Goal: Find specific page/section: Find specific page/section

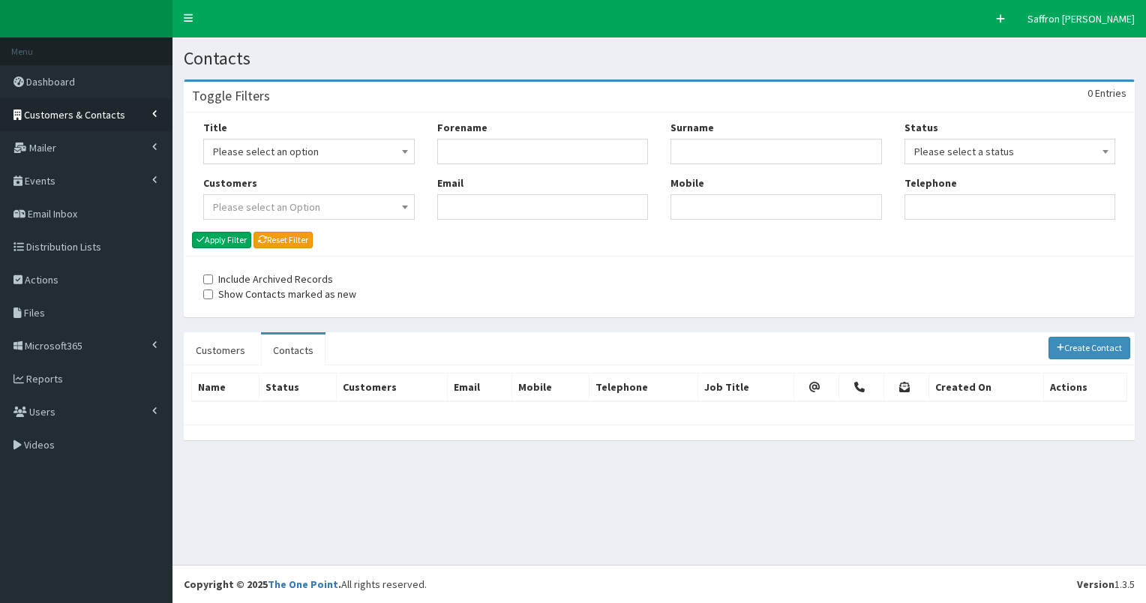
click at [79, 114] on span "Customers & Contacts" at bounding box center [74, 114] width 101 height 13
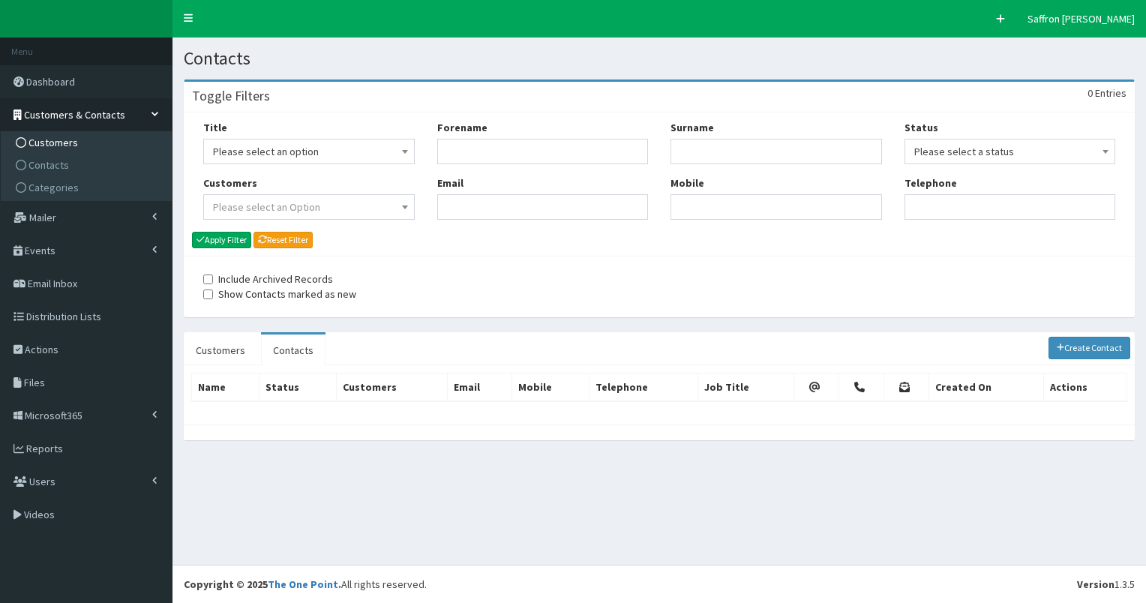
click at [57, 142] on span "Customers" at bounding box center [52, 142] width 49 height 13
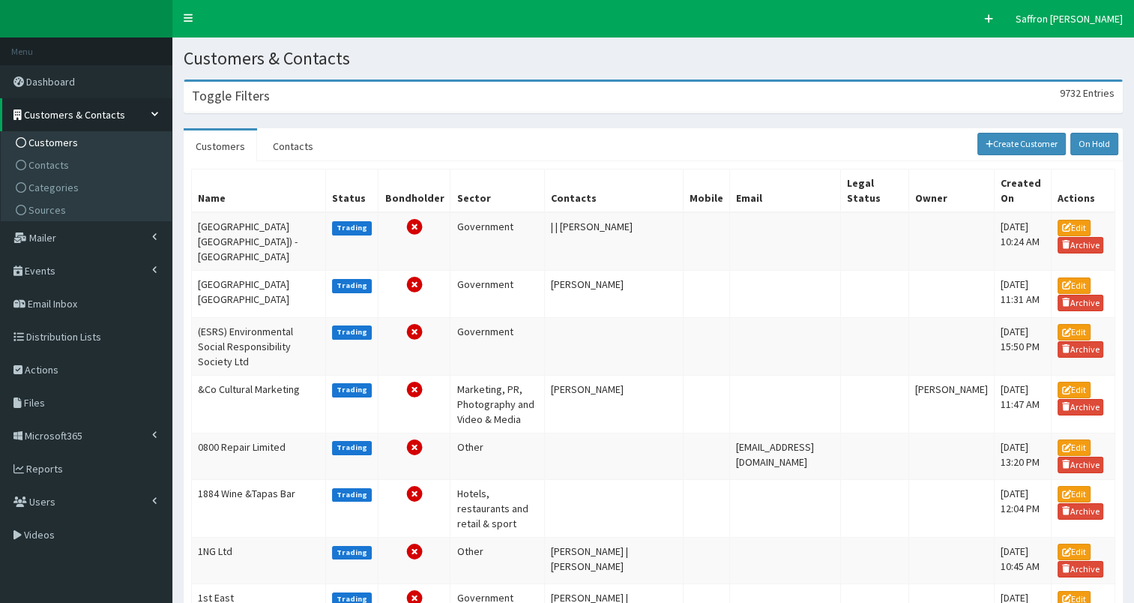
click at [297, 93] on div "Toggle Filters 9732 Entries" at bounding box center [653, 97] width 938 height 31
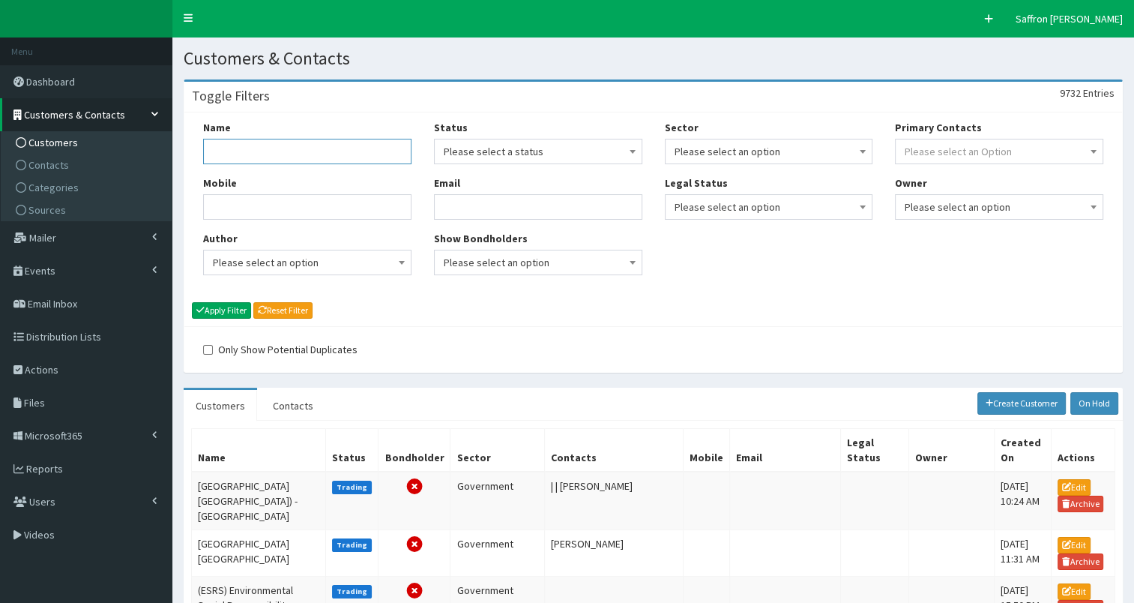
click at [282, 150] on input "Name" at bounding box center [307, 151] width 208 height 25
type input "ihelios"
click at [192, 302] on button "Apply Filter" at bounding box center [221, 310] width 59 height 16
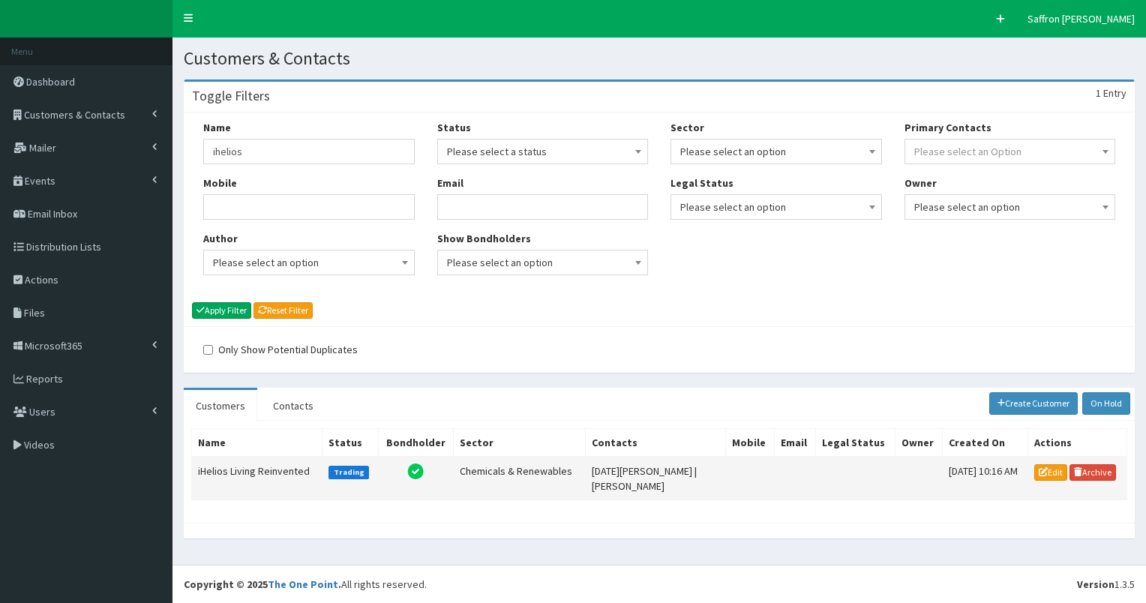
click at [254, 472] on td "iHelios Living Reinvented" at bounding box center [257, 478] width 130 height 43
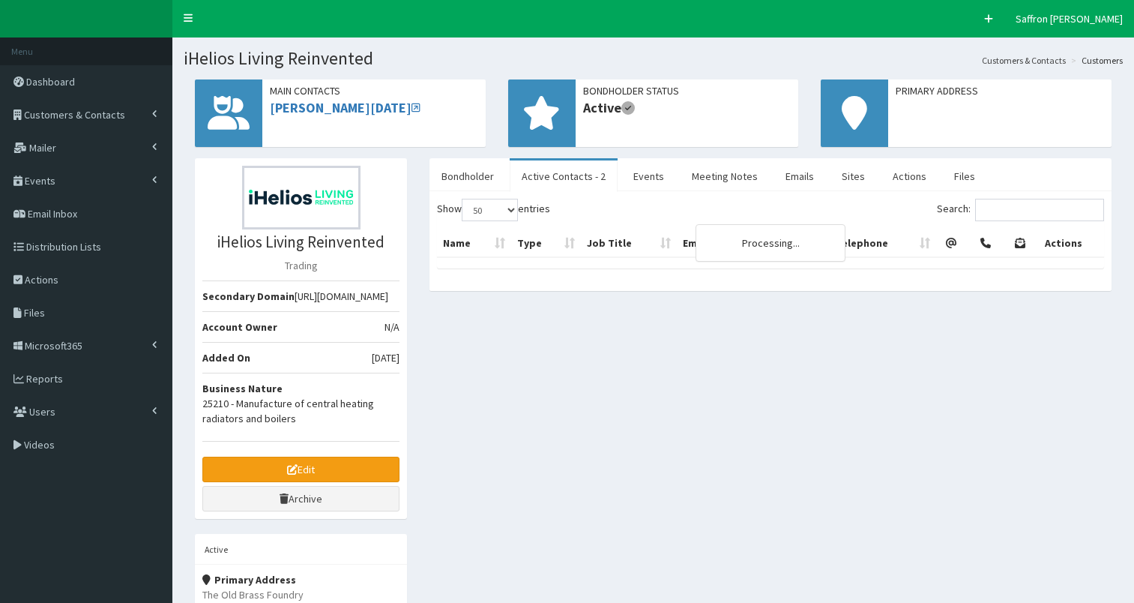
select select "50"
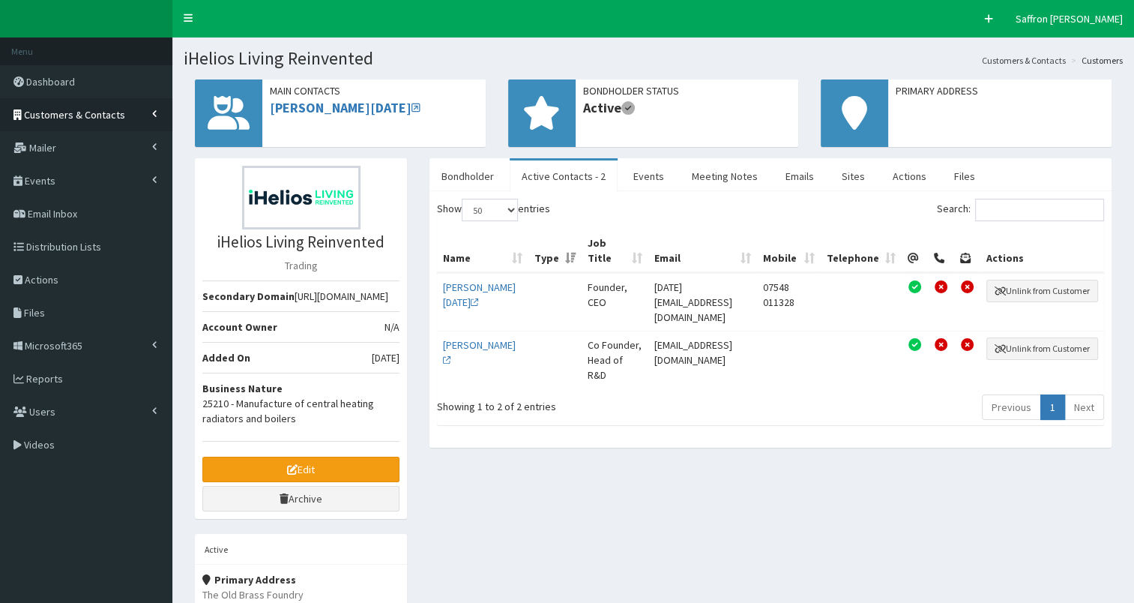
click at [111, 109] on span "Customers & Contacts" at bounding box center [74, 114] width 101 height 13
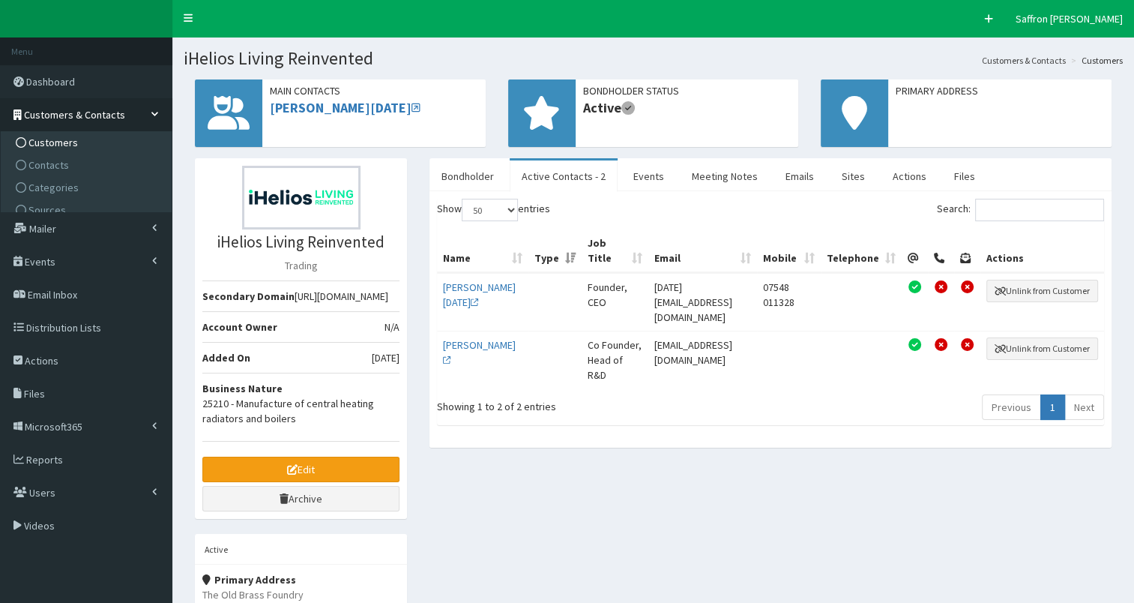
click at [49, 142] on span "Customers" at bounding box center [52, 142] width 49 height 13
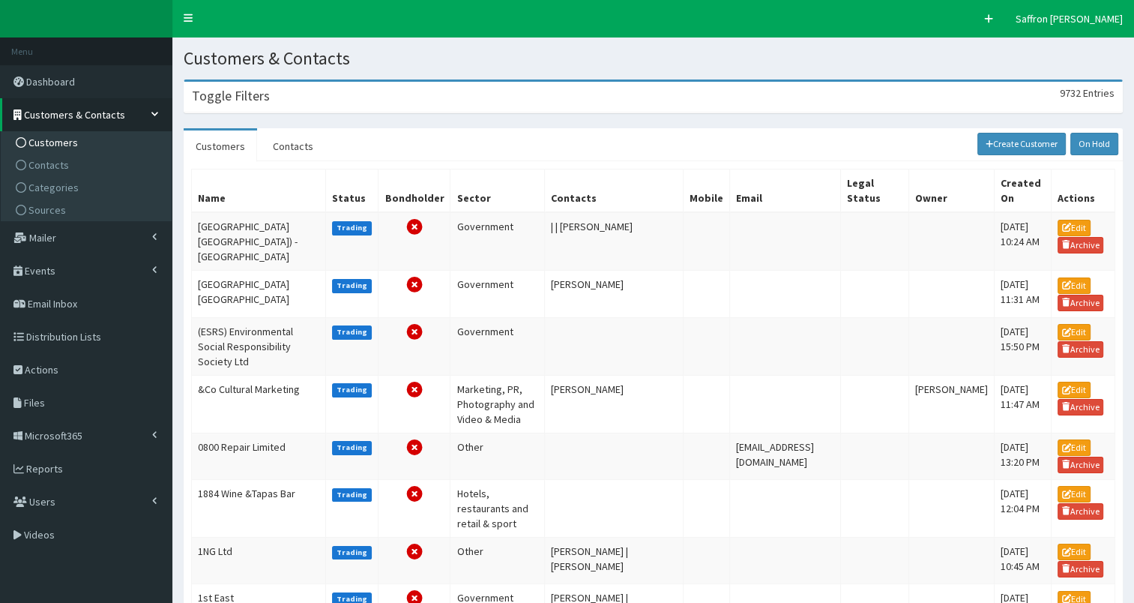
click at [276, 109] on div "Toggle Filters 9732 Entries" at bounding box center [653, 97] width 938 height 31
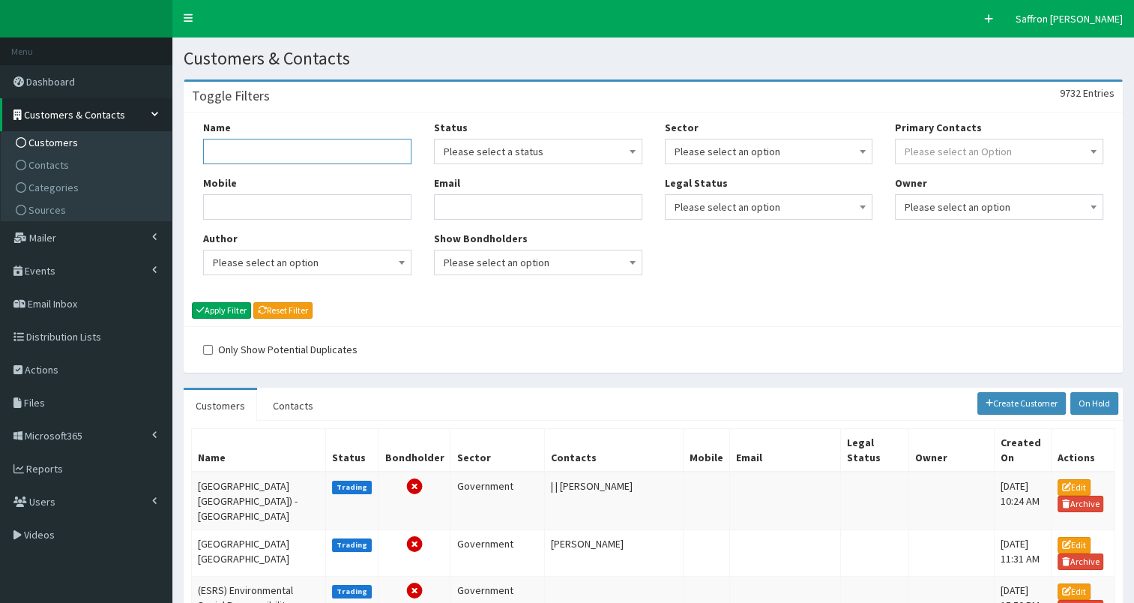
click at [276, 142] on input "Name" at bounding box center [307, 151] width 208 height 25
type input "[PERSON_NAME]"
click at [192, 302] on button "Apply Filter" at bounding box center [221, 310] width 59 height 16
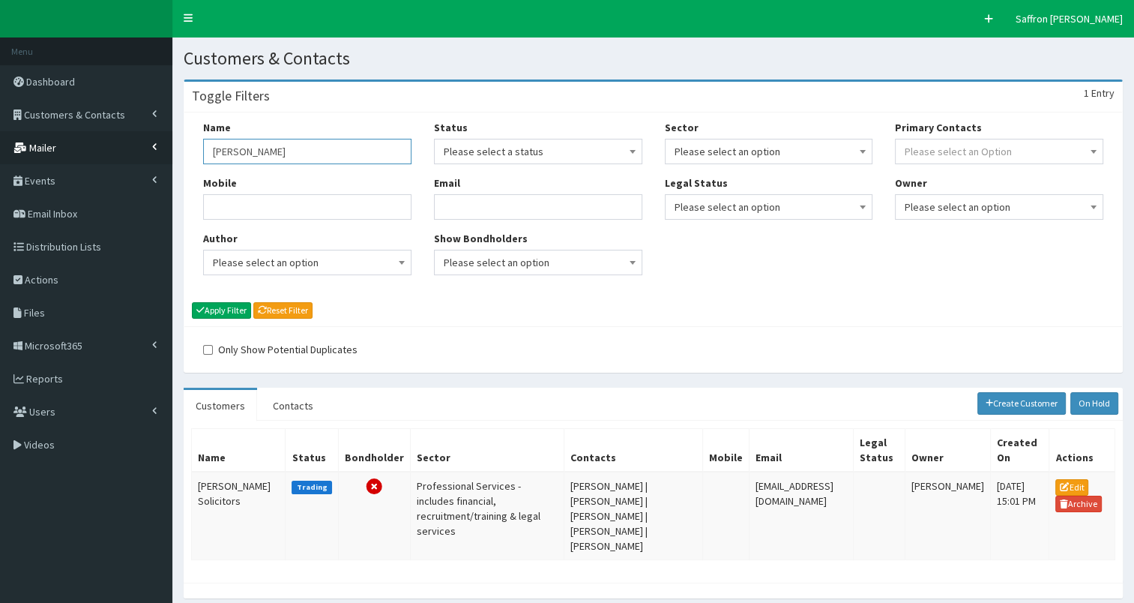
drag, startPoint x: 279, startPoint y: 153, endPoint x: 163, endPoint y: 149, distance: 116.3
click at [163, 149] on div "F Pr \Toggle navigation Quick Create Saffron Gregg Saffron Gregg Member since 9…" at bounding box center [567, 331] width 1134 height 663
type input "language"
click at [192, 302] on button "Apply Filter" at bounding box center [221, 310] width 59 height 16
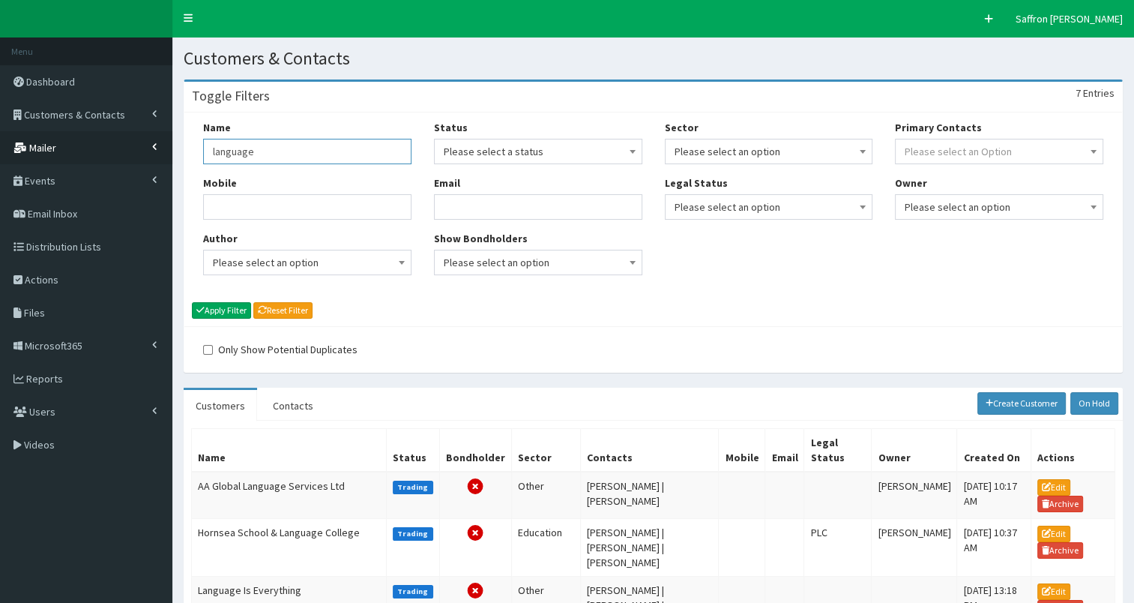
drag, startPoint x: 270, startPoint y: 160, endPoint x: 166, endPoint y: 152, distance: 103.7
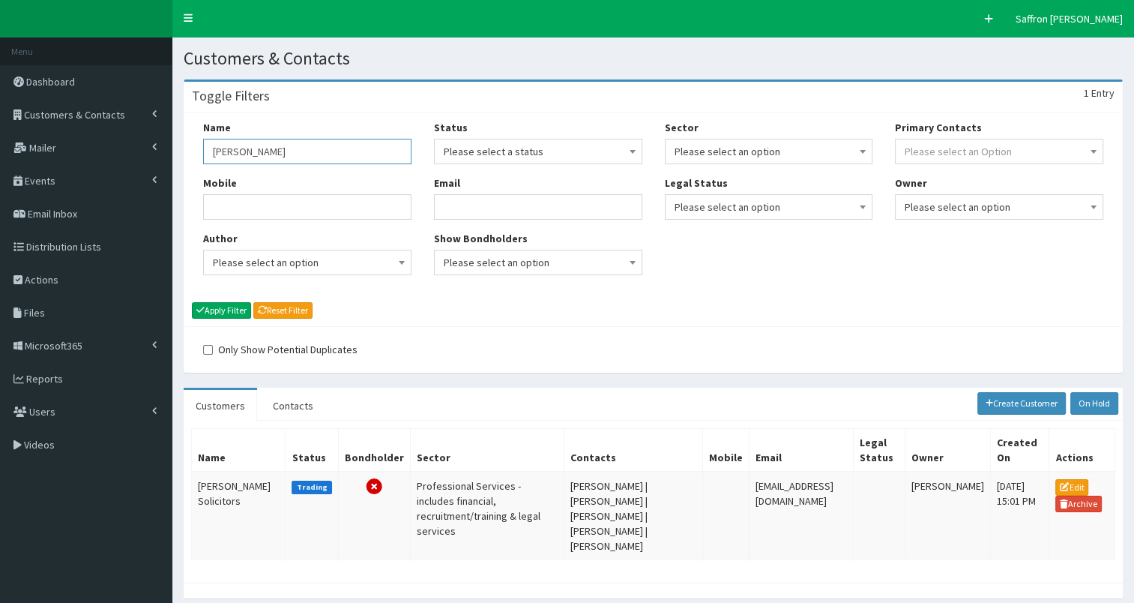
drag, startPoint x: 289, startPoint y: 156, endPoint x: 207, endPoint y: 152, distance: 82.6
click at [207, 152] on input "[PERSON_NAME]" at bounding box center [307, 151] width 208 height 25
